Goal: Task Accomplishment & Management: Use online tool/utility

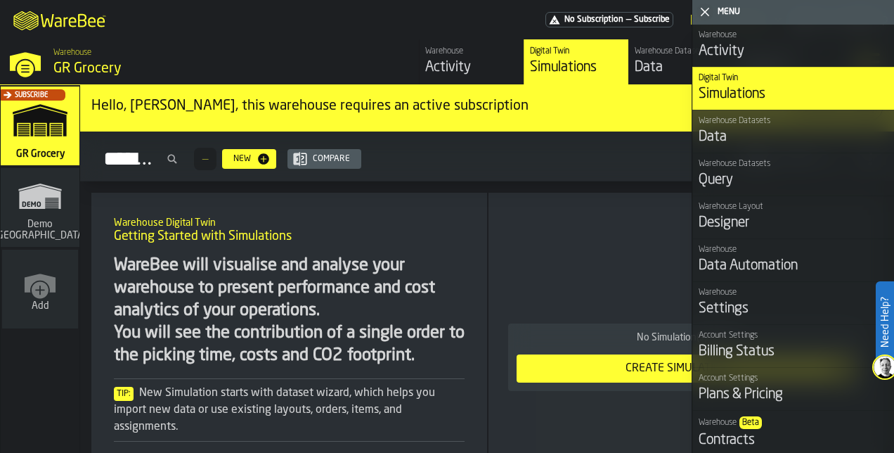
click at [781, 136] on div "Data" at bounding box center [794, 137] width 190 height 20
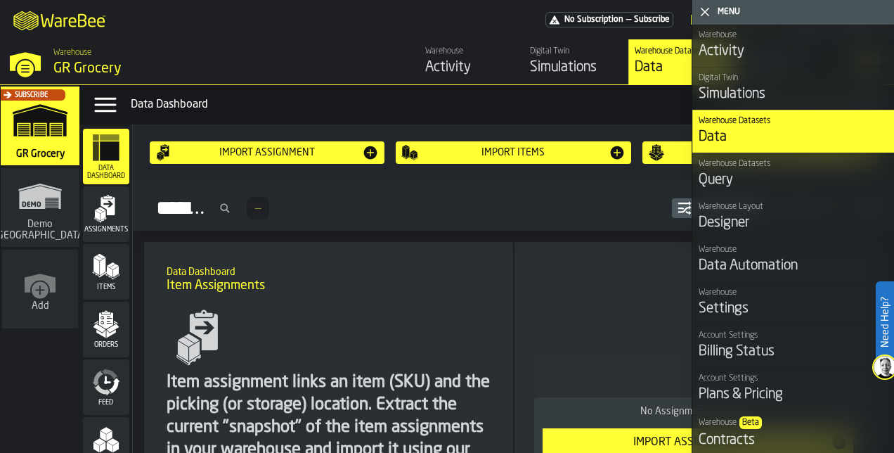
scroll to position [139, 0]
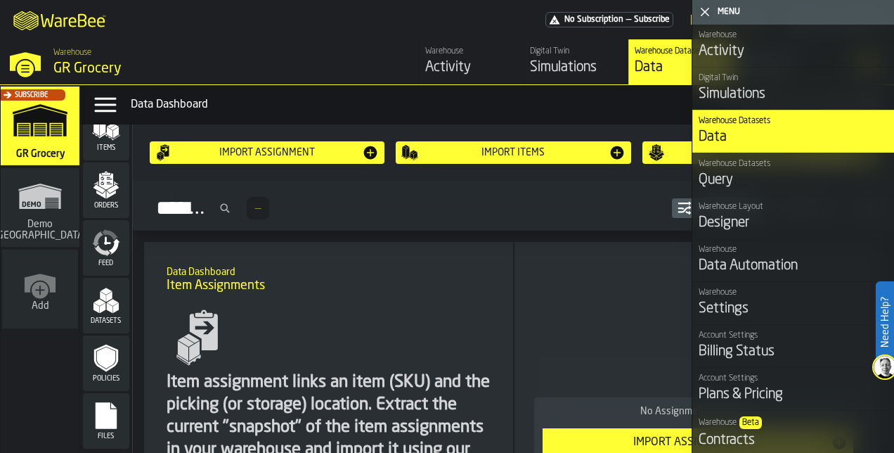
click at [106, 436] on span "Files" at bounding box center [106, 436] width 46 height 8
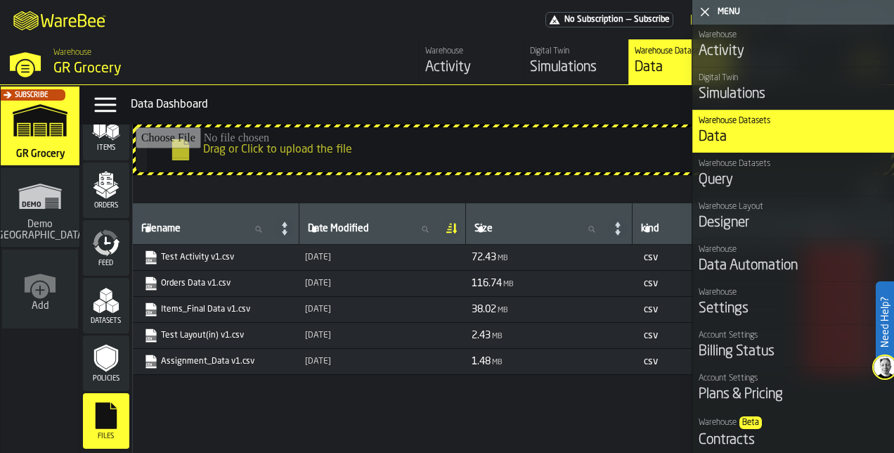
click at [322, 157] on input "Drag or Click to upload the file" at bounding box center [513, 149] width 755 height 45
click at [297, 137] on input "Drag or Click to upload the file" at bounding box center [513, 149] width 755 height 45
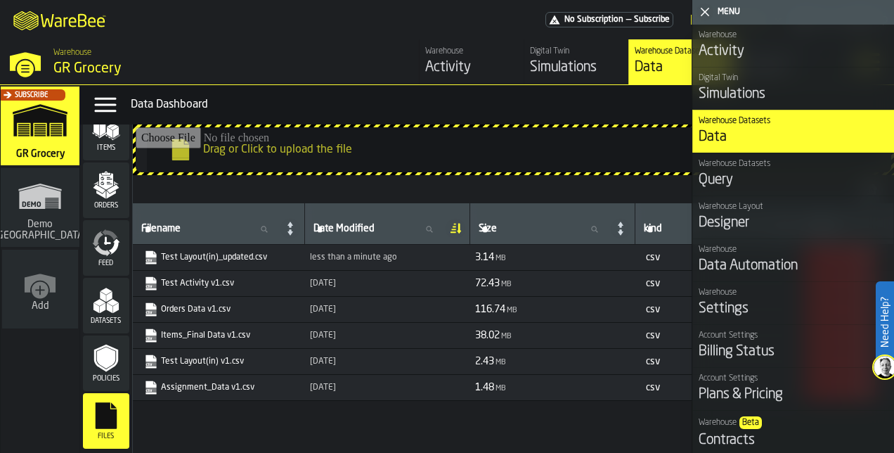
click at [701, 9] on polygon "button-toggle-Close me" at bounding box center [705, 12] width 9 height 9
